Goal: Navigation & Orientation: Understand site structure

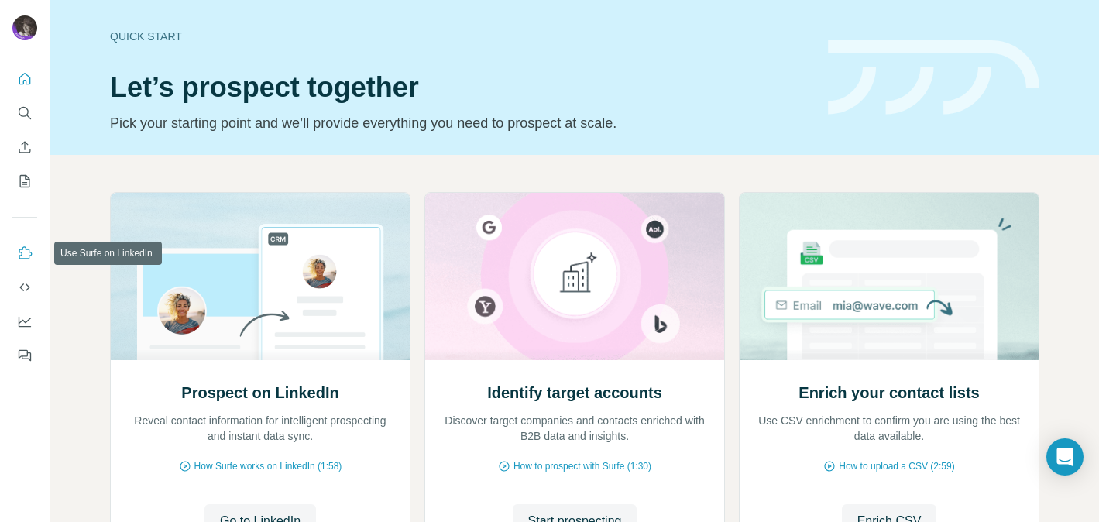
click at [24, 254] on icon "Use Surfe on LinkedIn" at bounding box center [24, 253] width 15 height 15
click at [23, 320] on icon "Dashboard" at bounding box center [25, 321] width 12 height 6
click at [22, 81] on icon "Quick start" at bounding box center [24, 78] width 15 height 15
click at [26, 177] on icon "My lists" at bounding box center [24, 181] width 15 height 15
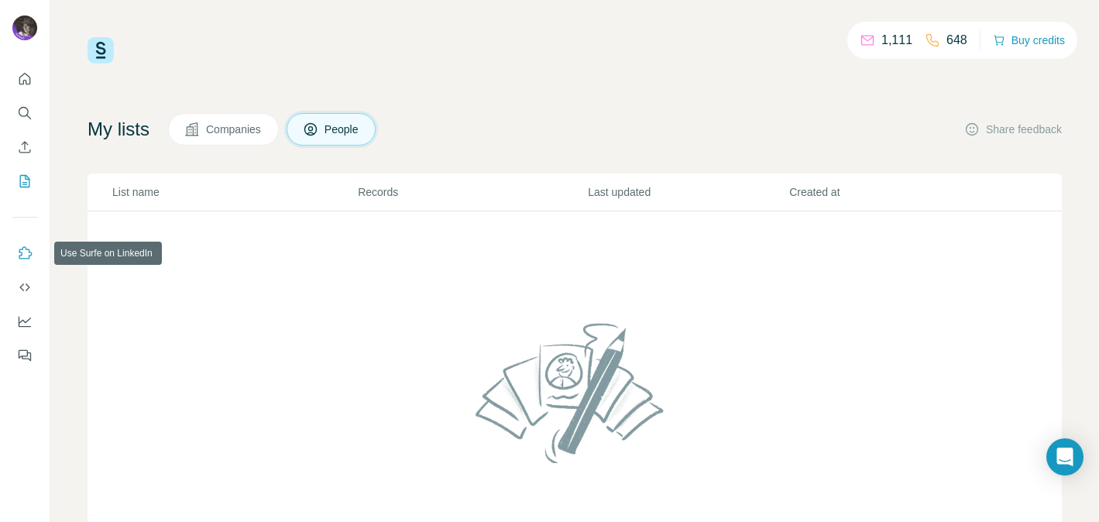
click at [26, 258] on icon "Use Surfe on LinkedIn" at bounding box center [24, 253] width 15 height 15
click at [24, 323] on icon "Dashboard" at bounding box center [24, 321] width 15 height 15
